Goal: Transaction & Acquisition: Purchase product/service

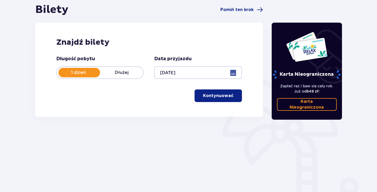
scroll to position [44, 0]
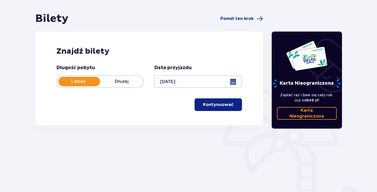
click at [224, 105] on font "Kontynuować" at bounding box center [218, 105] width 31 height 4
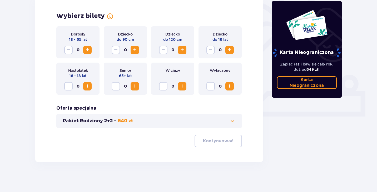
scroll to position [157, 0]
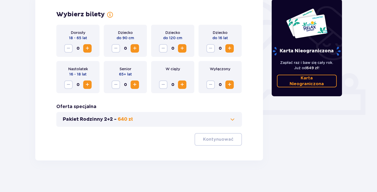
click at [90, 47] on span "Zwiększyć" at bounding box center [87, 48] width 6 height 6
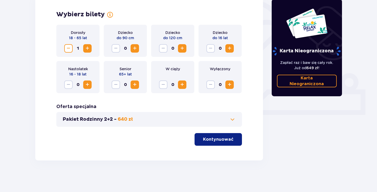
click at [88, 49] on span "Zwiększyć" at bounding box center [87, 48] width 6 height 6
click at [183, 51] on span "Zwiększyć" at bounding box center [182, 48] width 6 height 6
click at [215, 141] on font "Kontynuować" at bounding box center [218, 139] width 31 height 6
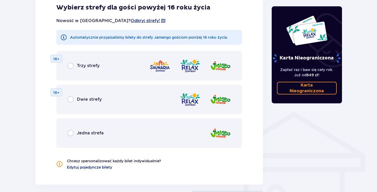
scroll to position [317, 0]
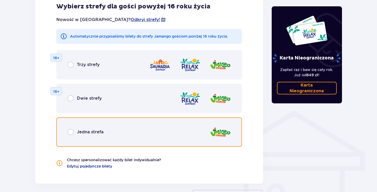
click at [70, 132] on input "radio" at bounding box center [70, 132] width 6 height 6
radio input "true"
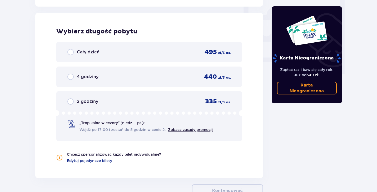
scroll to position [494, 0]
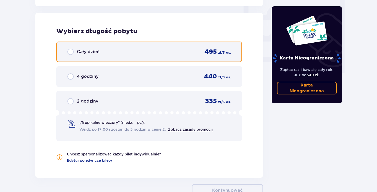
click at [71, 52] on input "radio" at bounding box center [70, 52] width 6 height 6
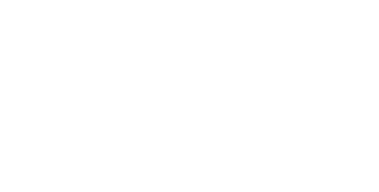
scroll to position [0, 0]
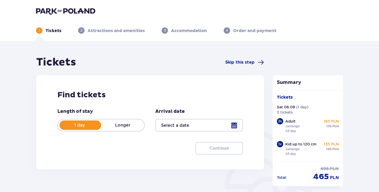
type input "[DATE]"
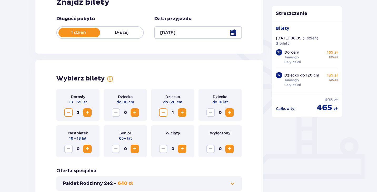
scroll to position [91, 0]
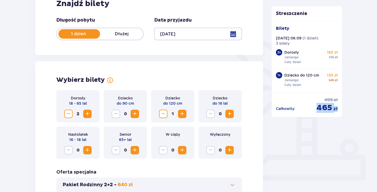
drag, startPoint x: 316, startPoint y: 107, endPoint x: 339, endPoint y: 107, distance: 23.1
click at [339, 107] on div "Całkowity : 495 zł 465 zł" at bounding box center [306, 103] width 70 height 20
click at [338, 108] on div "Całkowity : 495 zł 465 zł" at bounding box center [306, 103] width 70 height 20
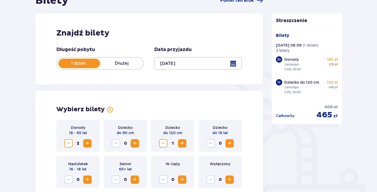
scroll to position [0, 0]
